Goal: Book appointment/travel/reservation

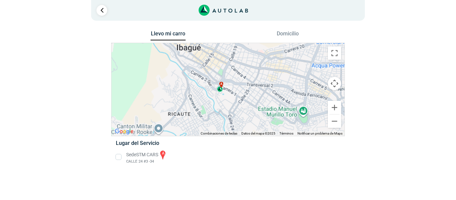
drag, startPoint x: 192, startPoint y: 95, endPoint x: 295, endPoint y: 66, distance: 106.7
click at [295, 66] on div "a" at bounding box center [228, 89] width 233 height 93
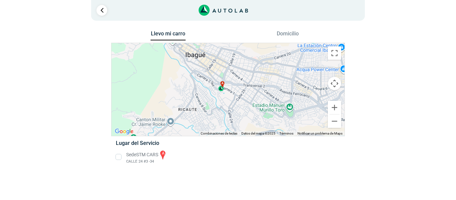
click at [120, 158] on li "Sede STM CARS a CALLE 24 #3 -34" at bounding box center [228, 157] width 234 height 15
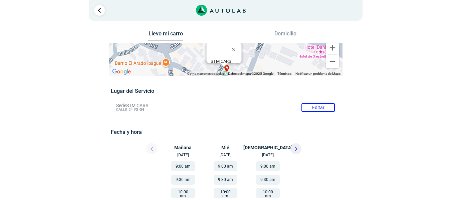
drag, startPoint x: 114, startPoint y: 104, endPoint x: 154, endPoint y: 111, distance: 40.7
click at [154, 111] on li "Sede STM CARS Editar CALLE 24 #3 -34" at bounding box center [225, 107] width 229 height 11
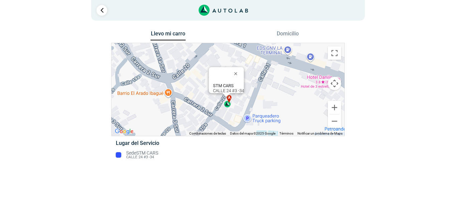
click at [228, 87] on div "STM CARS CALLE 24 #3 -34" at bounding box center [228, 88] width 31 height 10
drag, startPoint x: 403, startPoint y: 71, endPoint x: 409, endPoint y: 125, distance: 54.0
click at [409, 125] on div "Llevo mi carro [GEOGRAPHIC_DATA] ← Mover a la izquierda → Mover a la derecha ↑ …" at bounding box center [228, 99] width 401 height 140
click at [373, 163] on div "Llevo mi carro [GEOGRAPHIC_DATA] ← Mover a la izquierda → Mover a la derecha ↑ …" at bounding box center [228, 99] width 324 height 140
click at [104, 9] on link "Ir al paso anterior" at bounding box center [102, 10] width 11 height 11
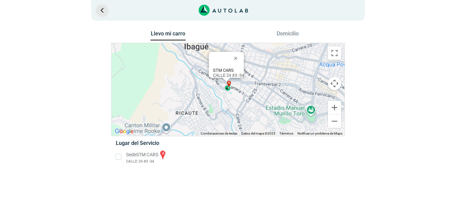
click at [103, 10] on link "Ir al paso anterior" at bounding box center [102, 10] width 11 height 11
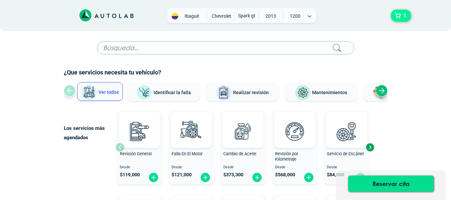
click at [404, 17] on span "1" at bounding box center [405, 15] width 6 height 11
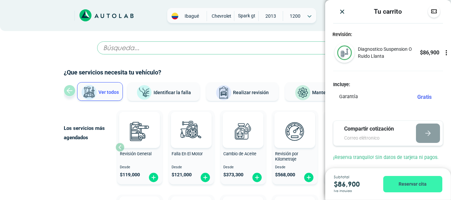
click at [417, 184] on button "Reservar cita" at bounding box center [412, 184] width 59 height 16
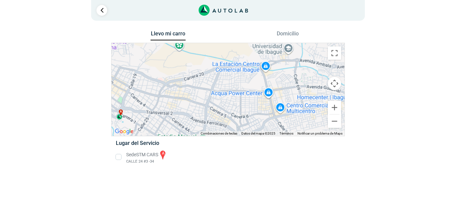
click at [120, 159] on li "Sede STM CARS a CALLE 24 #3 -34" at bounding box center [228, 157] width 234 height 15
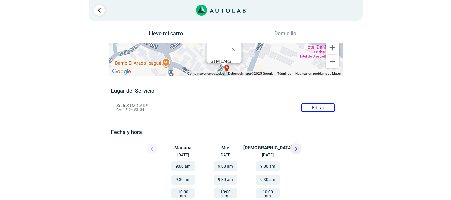
click at [184, 153] on div "Mañana [DATE]" at bounding box center [186, 150] width 40 height 15
click at [184, 152] on div "Mañana [DATE]" at bounding box center [186, 150] width 40 height 15
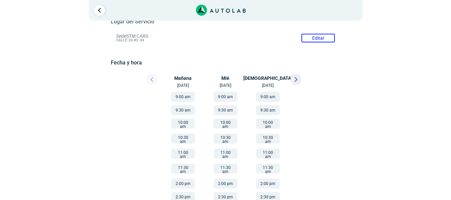
scroll to position [70, 0]
click at [187, 84] on div "Mañana [DATE]" at bounding box center [186, 80] width 40 height 15
click at [185, 96] on button "9:00 am" at bounding box center [183, 97] width 24 height 10
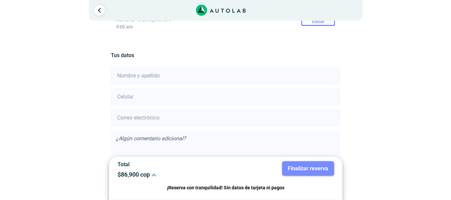
scroll to position [126, 0]
click at [287, 79] on input "text" at bounding box center [225, 76] width 229 height 17
type input "[PERSON_NAME]"
click at [170, 96] on input "number" at bounding box center [225, 97] width 229 height 17
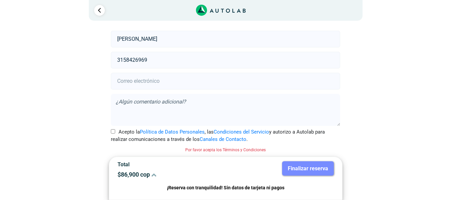
type input "3158426969"
click at [111, 132] on input "Acepto la Política de Datos Personales , las Condiciones del Servicio y autoriz…" at bounding box center [113, 131] width 4 height 4
checkbox input "true"
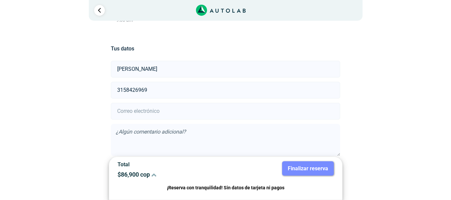
scroll to position [154, 0]
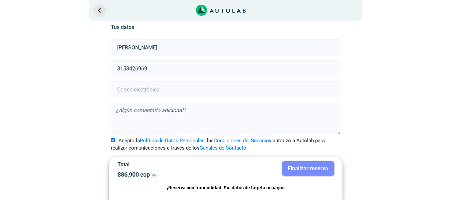
click at [96, 9] on link "Ir al paso anterior" at bounding box center [99, 10] width 11 height 11
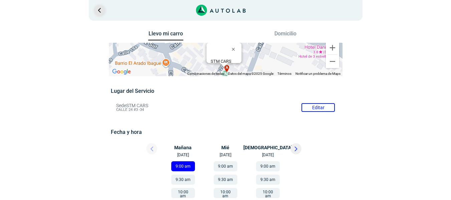
click at [97, 10] on link "Ir al paso anterior" at bounding box center [99, 10] width 11 height 11
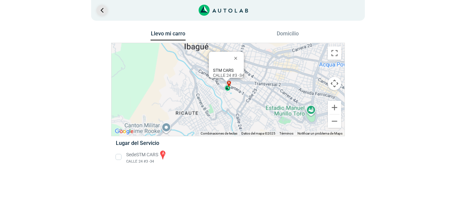
click at [97, 10] on link "Ir al paso anterior" at bounding box center [102, 10] width 11 height 11
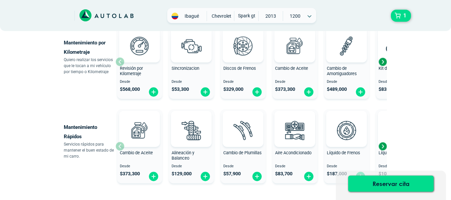
scroll to position [383, 0]
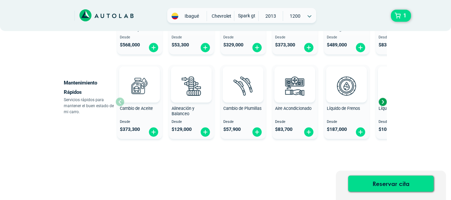
click at [380, 101] on div "Next slide" at bounding box center [383, 102] width 10 height 10
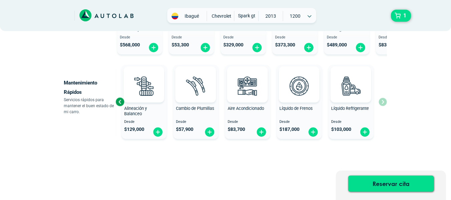
click at [123, 103] on div "Previous slide" at bounding box center [120, 102] width 10 height 10
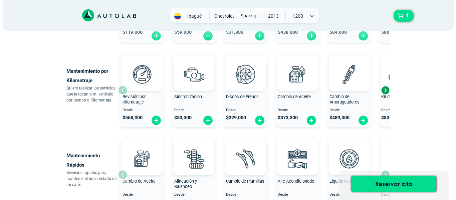
scroll to position [310, 0]
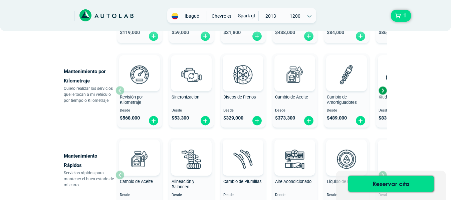
click at [383, 90] on div "Next slide" at bounding box center [383, 90] width 10 height 10
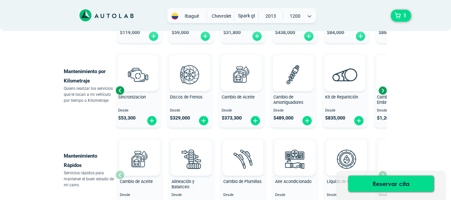
click at [383, 90] on div "Next slide" at bounding box center [383, 90] width 10 height 10
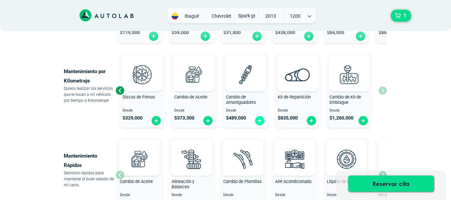
click at [260, 121] on img at bounding box center [259, 121] width 11 height 10
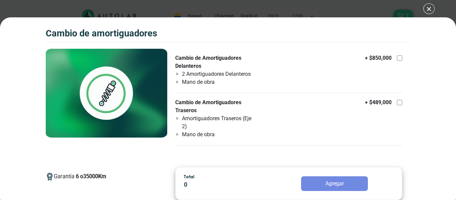
click at [429, 10] on div "CAMBIO DE AMORTIGUADORES 1 CAMBIO DE AMORTIGUADORES 6 35000 Km" at bounding box center [228, 100] width 456 height 200
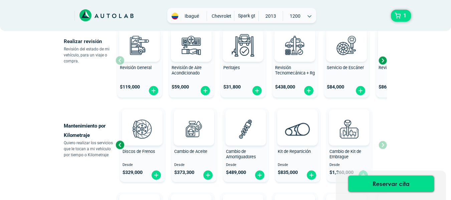
scroll to position [235, 0]
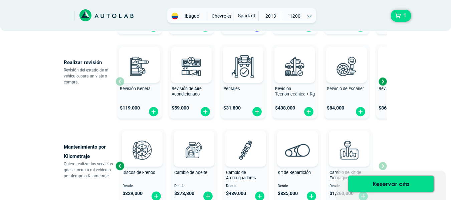
click at [383, 79] on div "Next slide" at bounding box center [383, 81] width 10 height 10
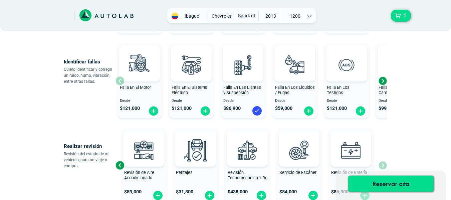
scroll to position [151, 0]
click at [384, 82] on div "Next slide" at bounding box center [383, 81] width 10 height 10
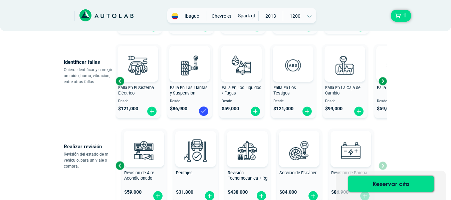
click at [384, 82] on div "Next slide" at bounding box center [383, 81] width 10 height 10
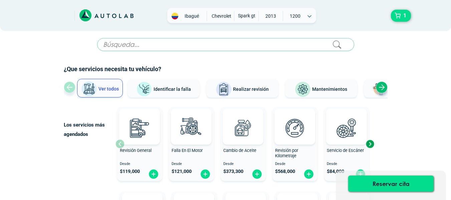
scroll to position [3, 0]
click at [382, 84] on div "Next slide" at bounding box center [382, 88] width 12 height 12
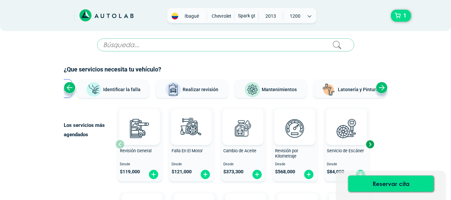
click at [382, 84] on div "Next slide" at bounding box center [382, 88] width 12 height 12
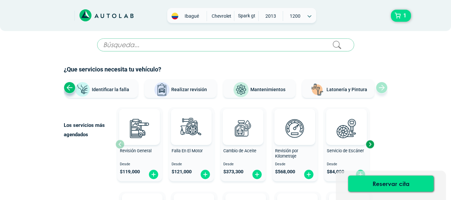
click at [271, 90] on span "Mantenimientos" at bounding box center [267, 89] width 35 height 5
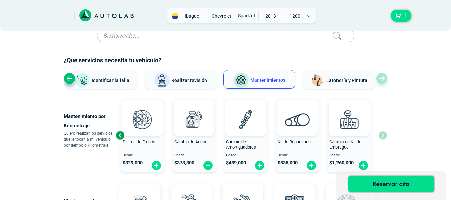
scroll to position [12, 0]
click at [196, 82] on span "Realizar revisión" at bounding box center [189, 80] width 36 height 5
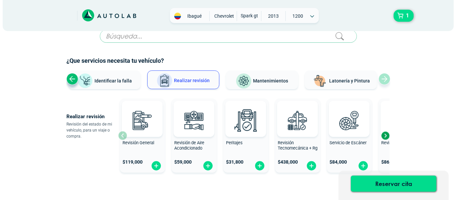
scroll to position [24, 0]
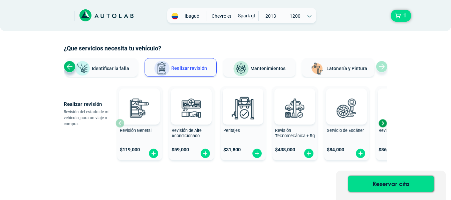
click at [123, 125] on div "Revisión General $ 119,000" at bounding box center [139, 122] width 45 height 69
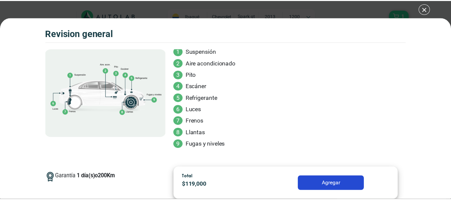
scroll to position [66, 0]
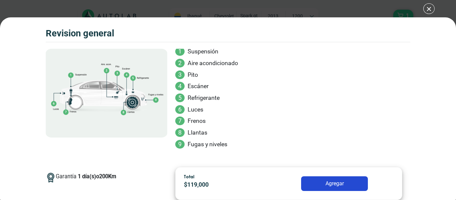
click at [427, 7] on div "Volkswagen Crossfox 2018 REVISION GENERAL 1" at bounding box center [228, 100] width 456 height 200
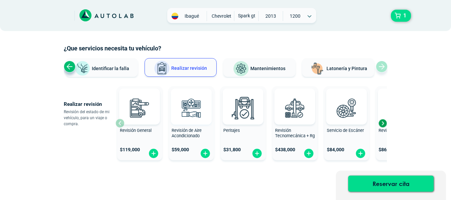
click at [185, 115] on img at bounding box center [191, 107] width 29 height 29
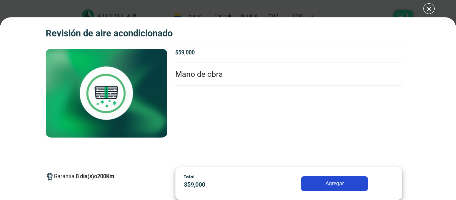
click at [426, 10] on div "Revisión de Aire Acondicionado 1 Revisión de Aire Acondicionado 8 200" at bounding box center [228, 100] width 456 height 200
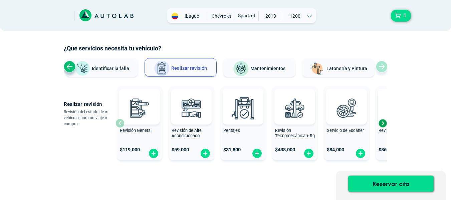
click at [126, 67] on span "Identificar la falla" at bounding box center [110, 67] width 37 height 5
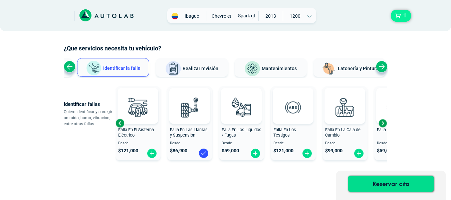
click at [402, 18] on span "1" at bounding box center [405, 15] width 6 height 11
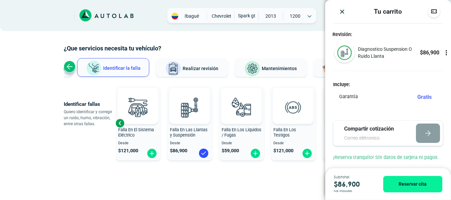
scroll to position [1, 0]
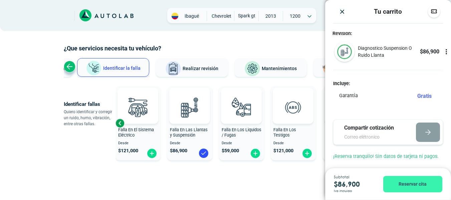
click at [421, 184] on button "Reservar cita" at bounding box center [412, 184] width 59 height 16
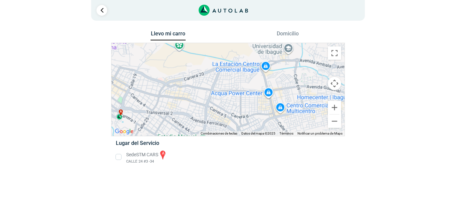
click at [120, 156] on li "Sede STM CARS a CALLE 24 #3 -34" at bounding box center [228, 157] width 234 height 15
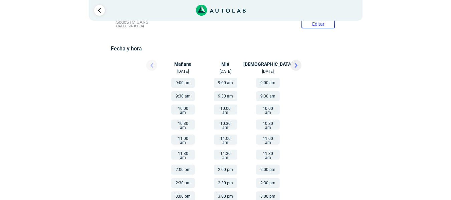
scroll to position [83, 0]
click at [184, 80] on button "9:00 am" at bounding box center [183, 83] width 24 height 10
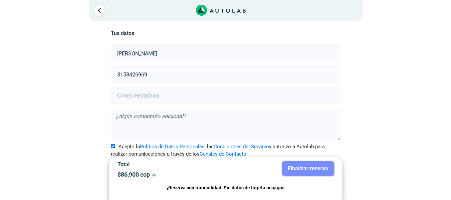
scroll to position [154, 0]
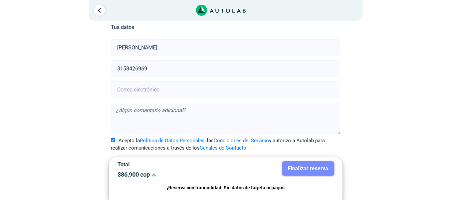
click at [394, 124] on div "Llevo mi carro [GEOGRAPHIC_DATA] ← Mover a la izquierda → Mover a la derecha ↑ …" at bounding box center [225, 37] width 401 height 325
click at [195, 92] on input "email" at bounding box center [225, 89] width 229 height 17
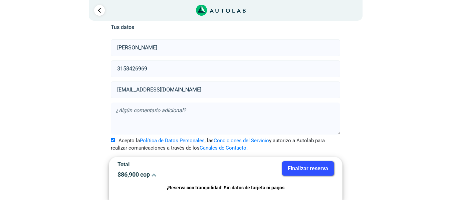
type input "[EMAIL_ADDRESS][DOMAIN_NAME]"
click at [401, 108] on div "Llevo mi carro [GEOGRAPHIC_DATA] ← Mover a la izquierda → Mover a la derecha ↑ …" at bounding box center [225, 37] width 401 height 325
click at [321, 167] on button "Finalizar reserva" at bounding box center [308, 168] width 52 height 14
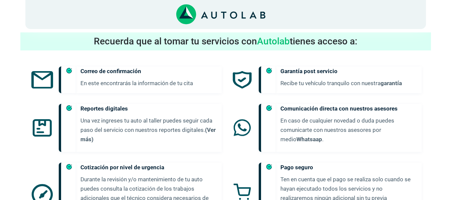
scroll to position [416, 0]
